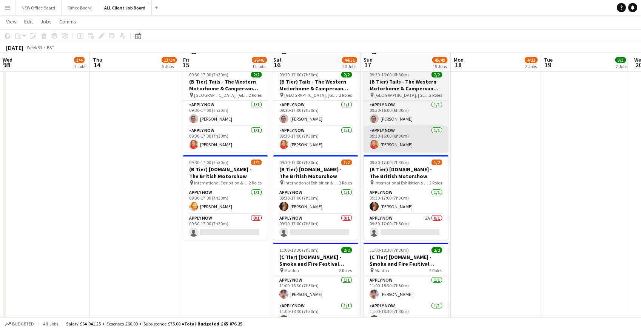
scroll to position [2465, 0]
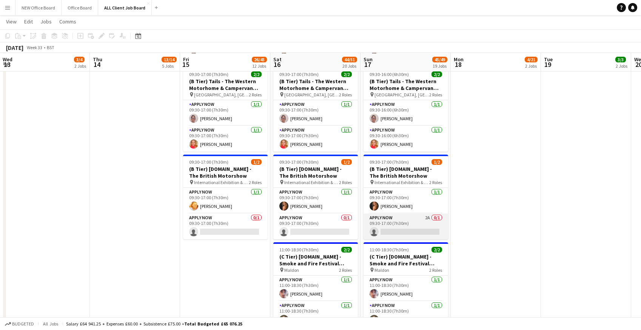
click at [410, 224] on app-card-role "APPLY NOW 2A 0/1 09:30-17:00 (7h30m) single-neutral-actions" at bounding box center [406, 226] width 85 height 26
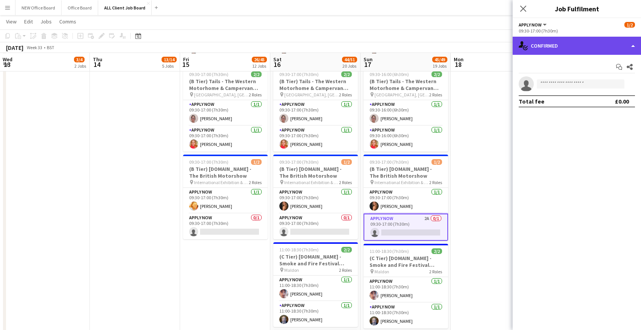
click at [620, 43] on div "single-neutral-actions-check-2 Confirmed" at bounding box center [577, 46] width 128 height 18
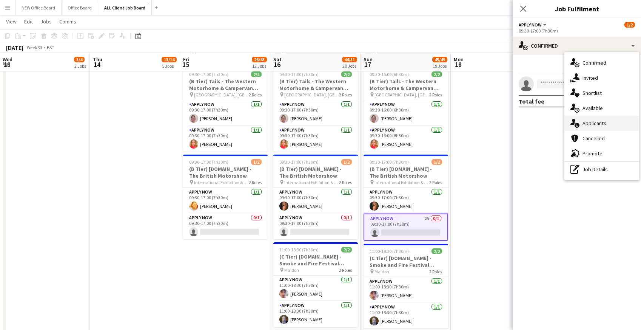
click at [579, 125] on icon at bounding box center [577, 125] width 5 height 5
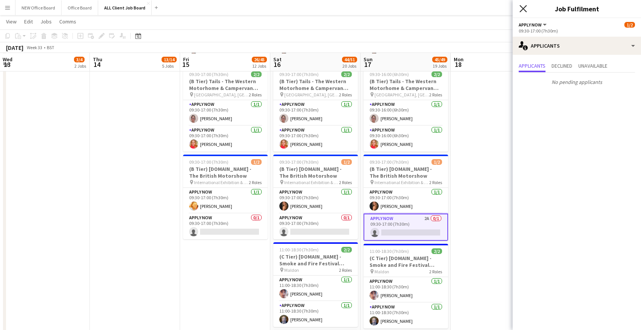
click at [526, 9] on icon "Close pop-in" at bounding box center [522, 8] width 7 height 7
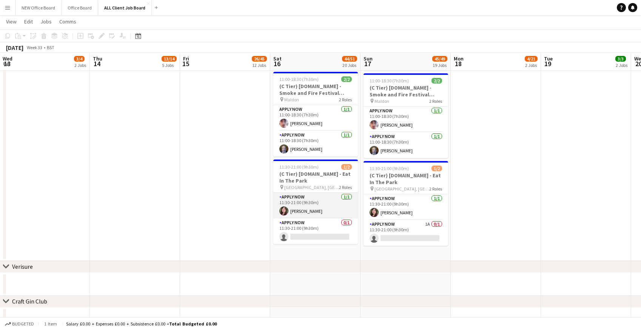
scroll to position [2634, 0]
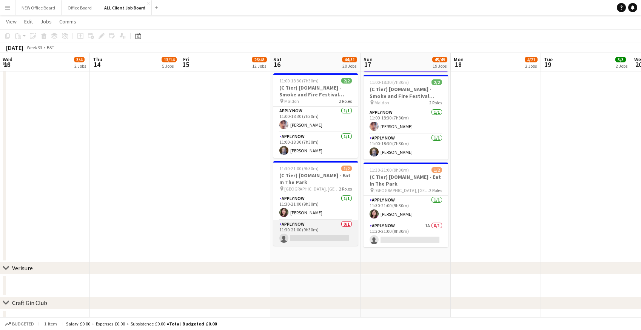
click at [308, 220] on app-card-role "APPLY NOW 0/1 11:30-21:00 (9h30m) single-neutral-actions" at bounding box center [315, 233] width 85 height 26
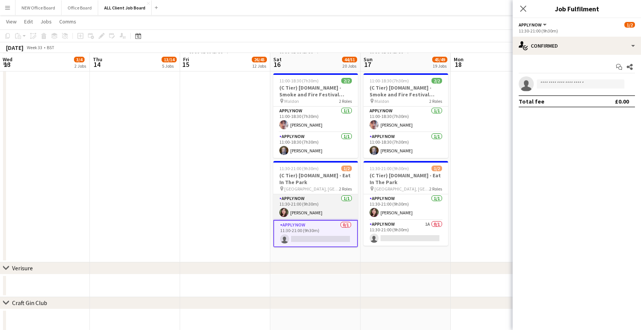
click at [308, 200] on app-card-role "APPLY NOW [DATE] 11:30-21:00 (9h30m) [PERSON_NAME]" at bounding box center [315, 207] width 85 height 26
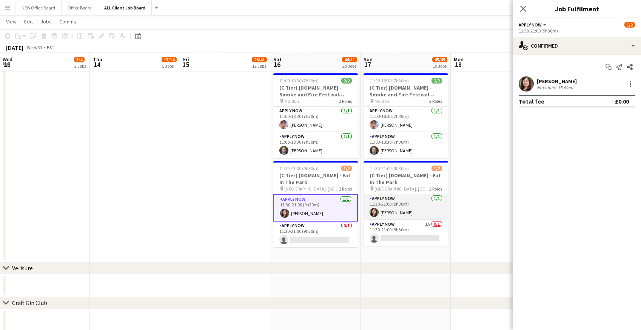
click at [393, 196] on app-card-role "APPLY NOW [DATE] 11:30-21:00 (9h30m) [PERSON_NAME]" at bounding box center [406, 207] width 85 height 26
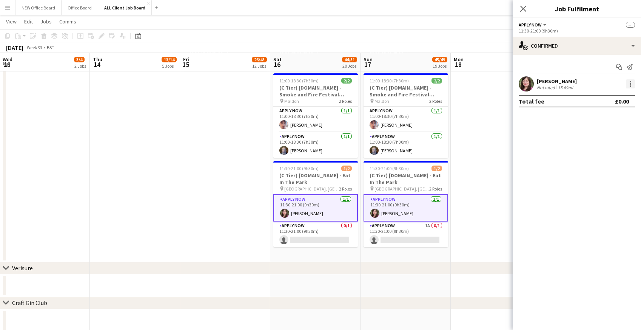
click at [632, 81] on div at bounding box center [630, 83] width 9 height 9
click at [608, 154] on span "Remove" at bounding box center [605, 152] width 47 height 7
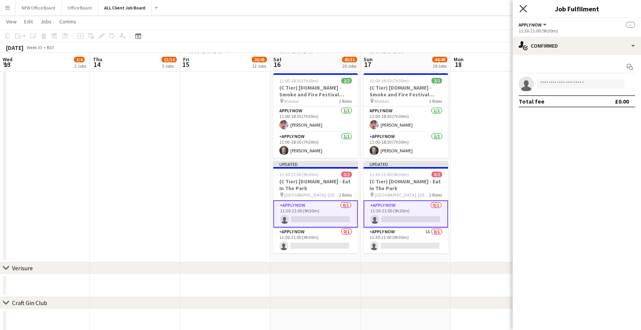
click at [524, 9] on icon at bounding box center [522, 8] width 7 height 7
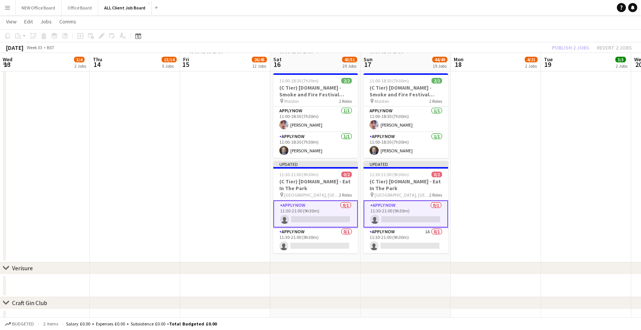
click at [533, 80] on app-date-cell at bounding box center [496, 21] width 90 height 482
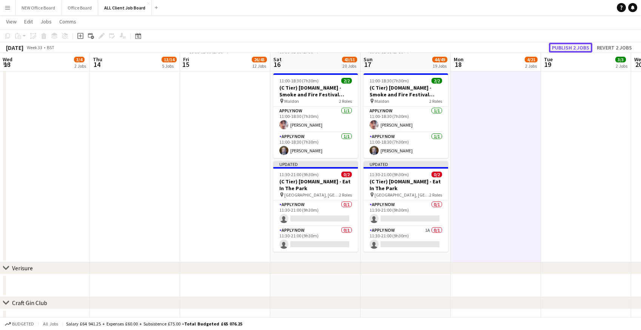
click at [573, 48] on button "Publish 2 jobs" at bounding box center [570, 48] width 43 height 10
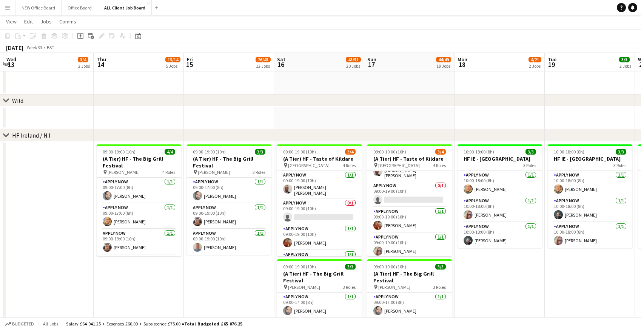
scroll to position [0, 177]
drag, startPoint x: 335, startPoint y: 206, endPoint x: 339, endPoint y: 168, distance: 38.3
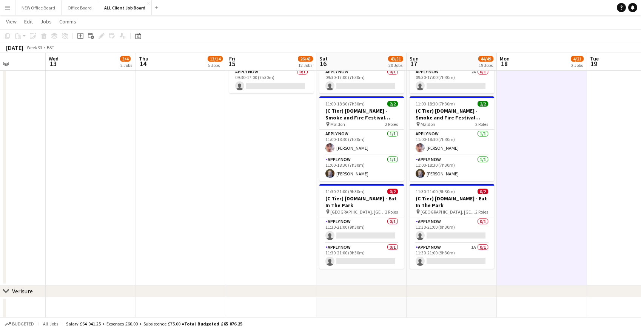
scroll to position [2612, 0]
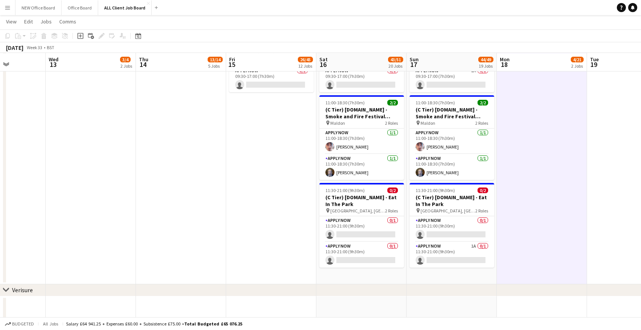
click at [6, 6] on app-icon "Menu" at bounding box center [8, 8] width 6 height 6
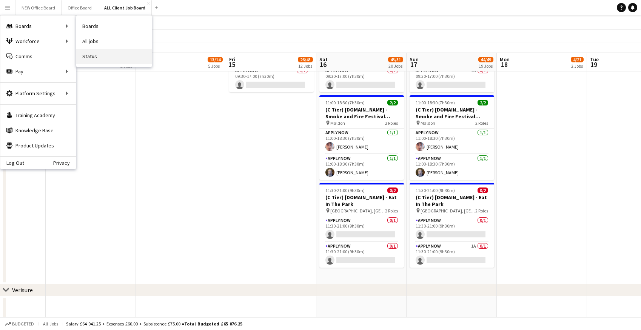
click at [97, 59] on link "Status" at bounding box center [113, 56] width 75 height 15
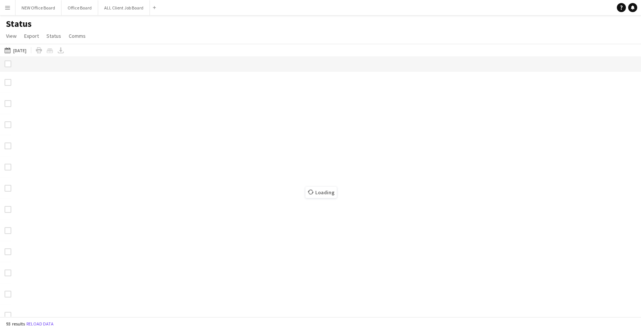
click at [97, 59] on div "Loading" at bounding box center [320, 186] width 641 height 260
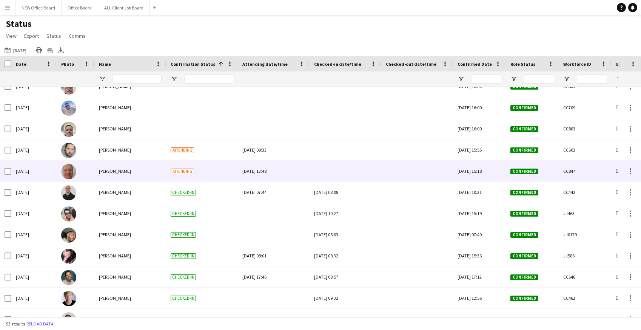
click at [336, 171] on div at bounding box center [345, 170] width 63 height 21
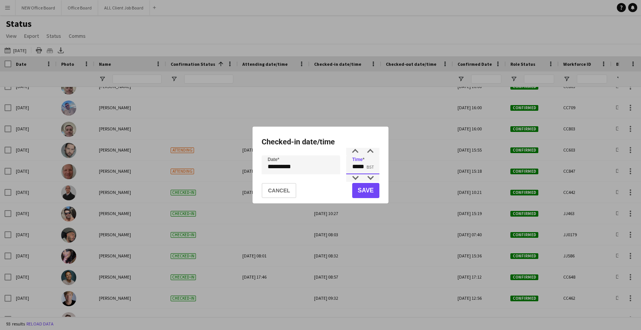
drag, startPoint x: 353, startPoint y: 167, endPoint x: 374, endPoint y: 169, distance: 21.6
click at [375, 169] on input "*****" at bounding box center [362, 164] width 33 height 19
click at [377, 168] on input "*****" at bounding box center [362, 164] width 33 height 19
click at [352, 165] on input "*****" at bounding box center [362, 164] width 33 height 19
drag, startPoint x: 352, startPoint y: 165, endPoint x: 367, endPoint y: 170, distance: 15.6
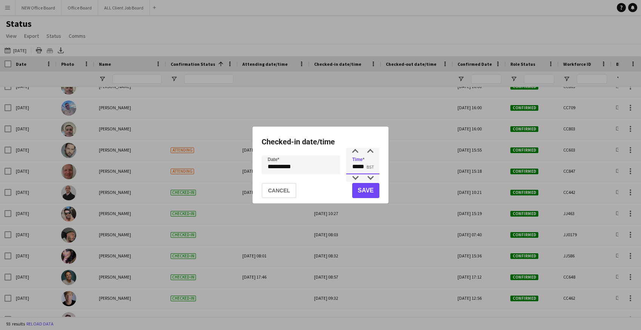
click at [367, 170] on input "*****" at bounding box center [362, 164] width 33 height 19
type input "*****"
click at [366, 188] on button "Save" at bounding box center [365, 190] width 27 height 15
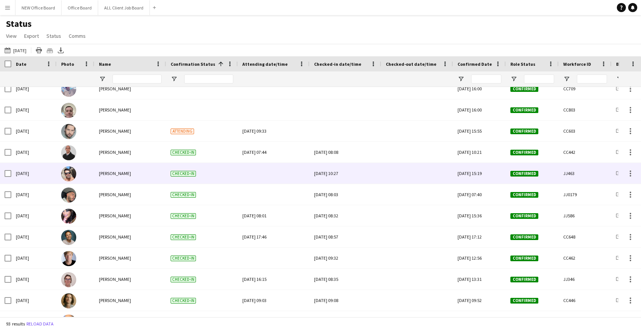
scroll to position [1106, 0]
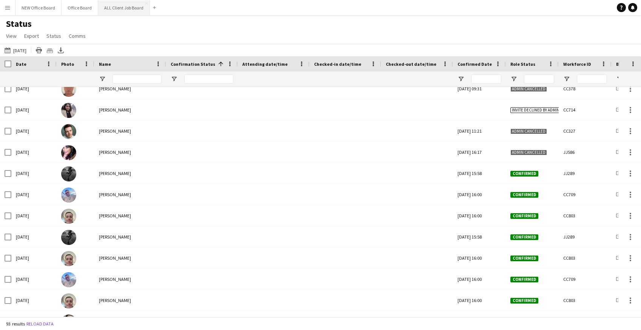
click at [132, 8] on button "ALL Client Job Board Close" at bounding box center [124, 7] width 52 height 15
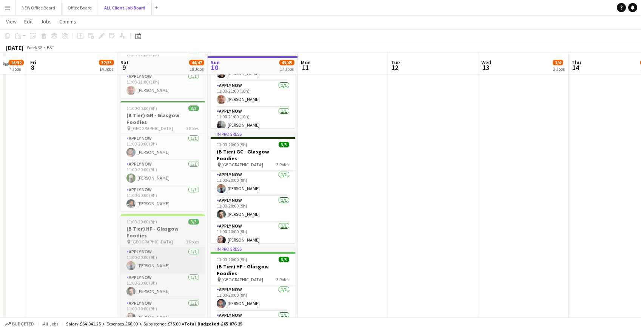
scroll to position [1019, 0]
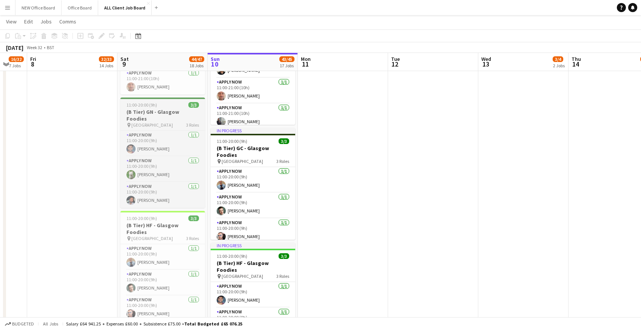
click at [146, 109] on h3 "(B Tier) GN - Glasgow Foodies" at bounding box center [162, 115] width 85 height 14
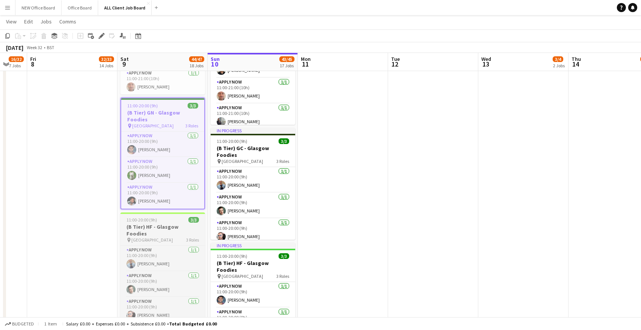
click at [143, 228] on app-job-card "11:00-20:00 (9h) 3/3 (B Tier) HF - Glasgow Foodies pin Glasgow 3 Roles APPLY NO…" at bounding box center [162, 267] width 85 height 110
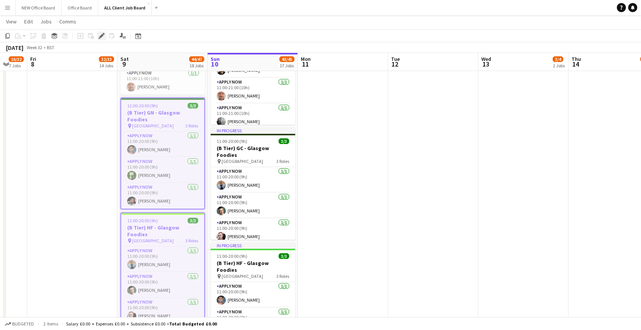
click at [103, 31] on div "Edit" at bounding box center [101, 35] width 9 height 9
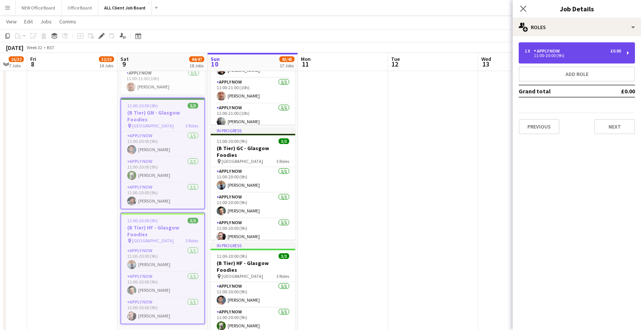
click at [567, 52] on div "1 x APPLY NOW £0.00" at bounding box center [573, 50] width 96 height 5
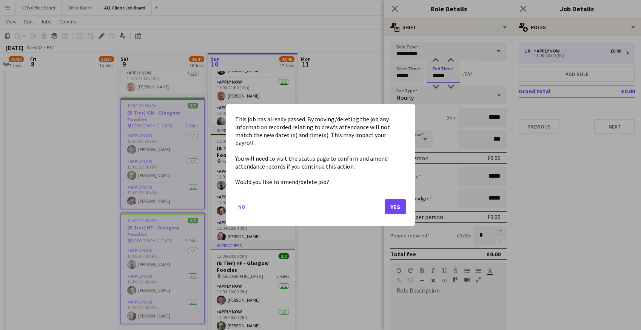
scroll to position [0, 0]
click at [438, 76] on body "Menu Boards Boards Boards All jobs Status Workforce Workforce My Workforce Recr…" at bounding box center [320, 309] width 641 height 2656
click at [394, 205] on button "Yes" at bounding box center [395, 206] width 21 height 15
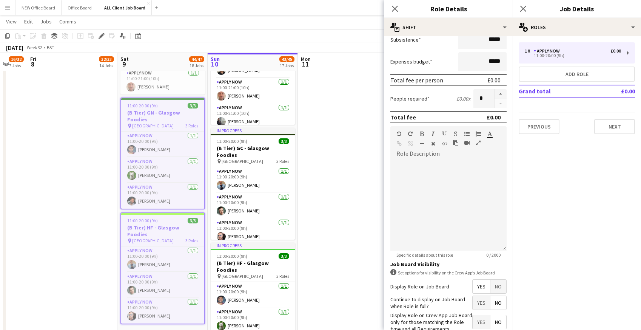
scroll to position [182, 0]
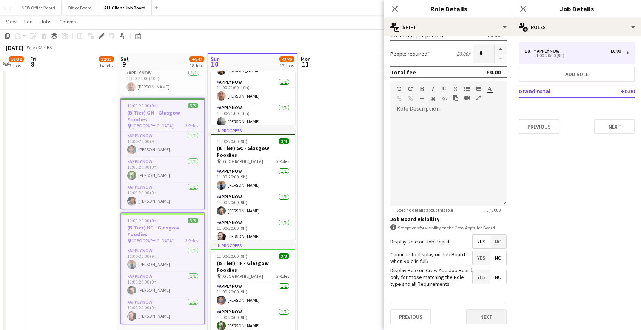
type input "*****"
click at [481, 314] on button "Next" at bounding box center [486, 316] width 41 height 15
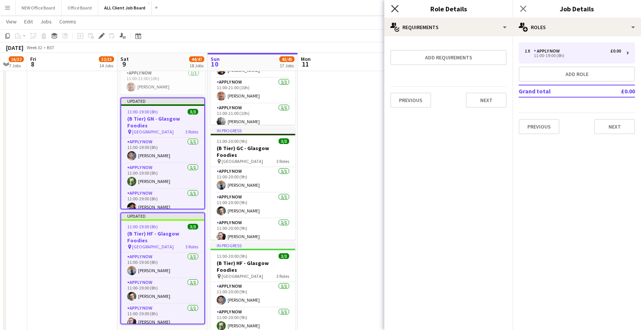
click at [394, 9] on icon at bounding box center [394, 8] width 7 height 7
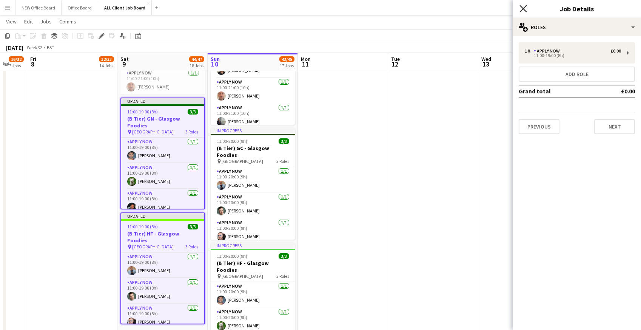
click at [524, 8] on icon at bounding box center [522, 8] width 7 height 7
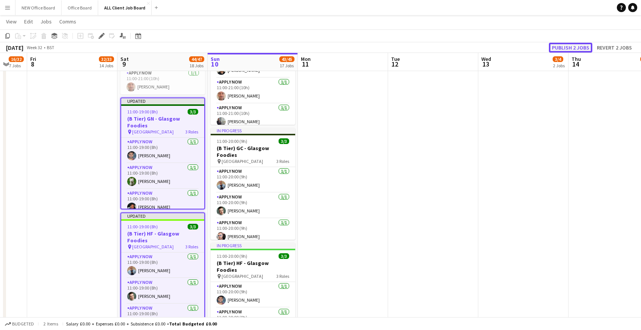
click at [568, 47] on button "Publish 2 jobs" at bounding box center [570, 48] width 43 height 10
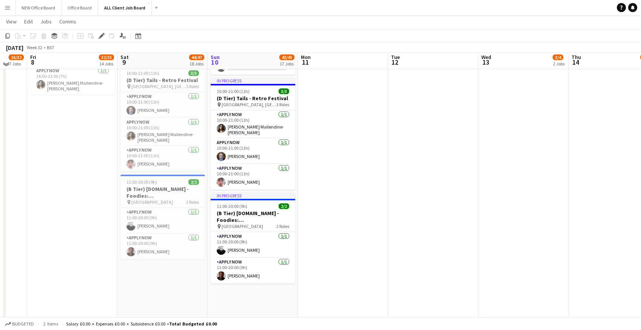
scroll to position [1924, 0]
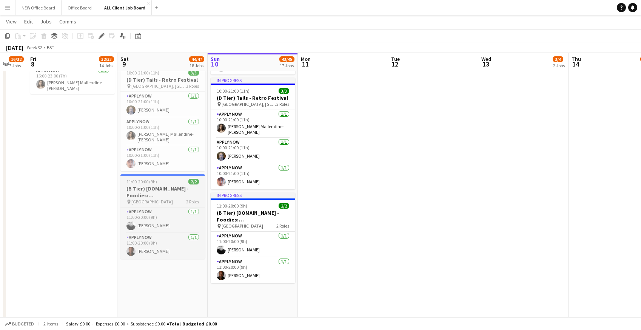
click at [139, 182] on app-job-card "11:00-20:00 (9h) 2/2 (B Tier) [DOMAIN_NAME] - Foodies: [GEOGRAPHIC_DATA] pin Gl…" at bounding box center [162, 216] width 85 height 85
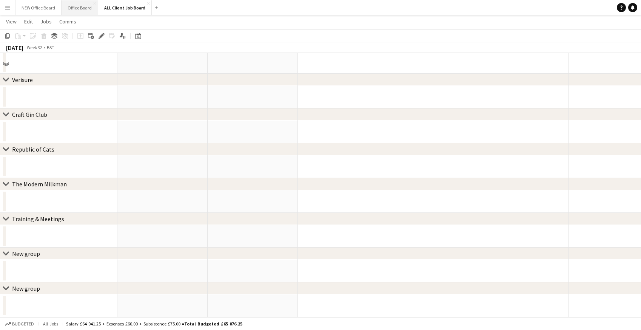
scroll to position [173, 0]
